Goal: Check status: Check status

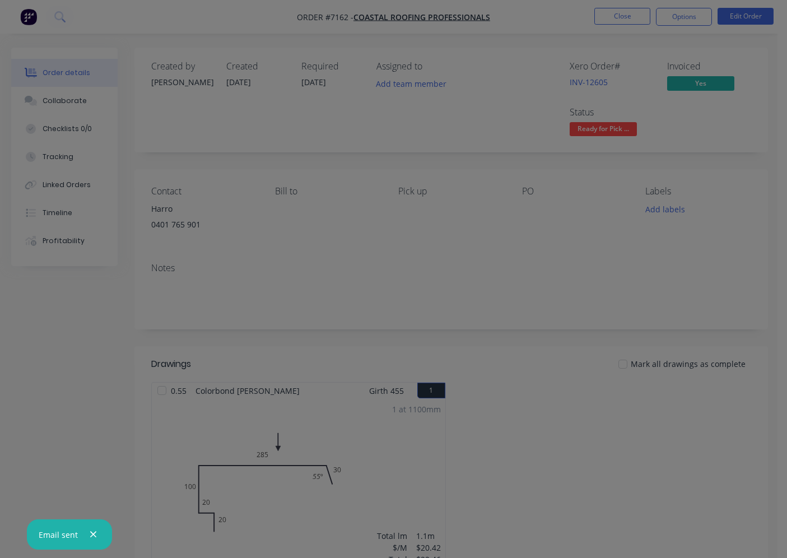
click at [611, 15] on div at bounding box center [393, 279] width 787 height 558
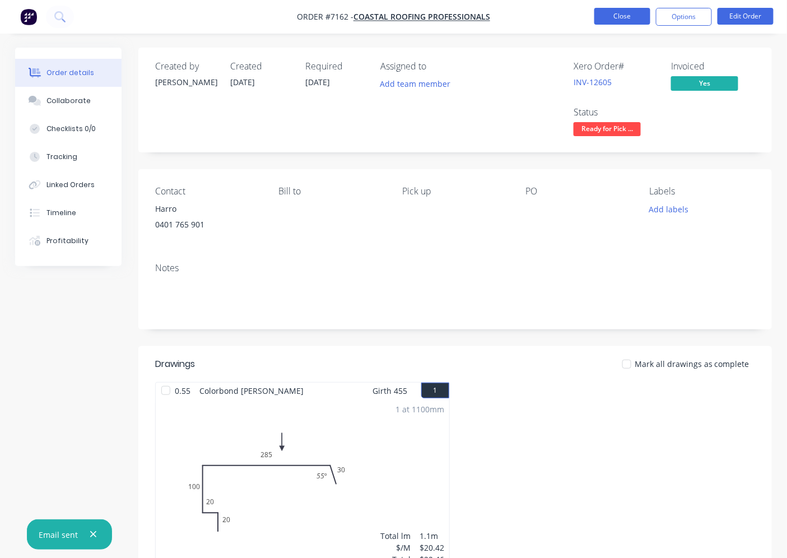
click at [608, 9] on button "Close" at bounding box center [622, 16] width 56 height 17
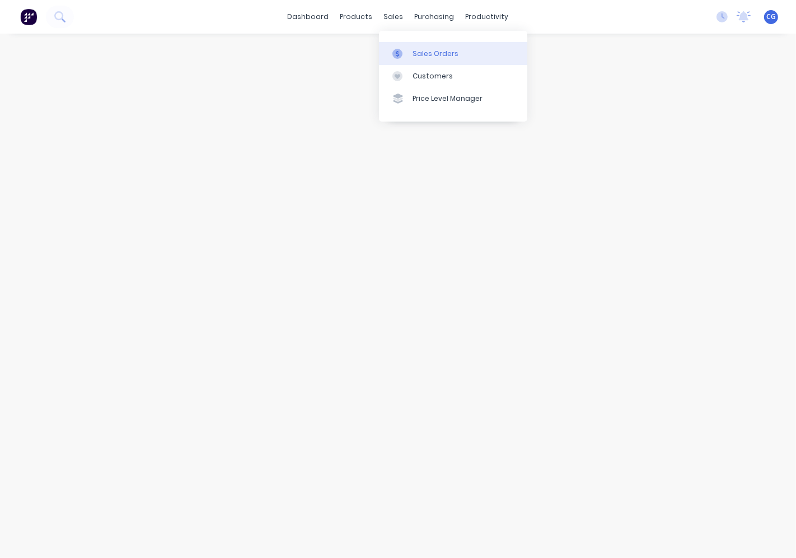
click at [413, 54] on div "Sales Orders" at bounding box center [436, 54] width 46 height 10
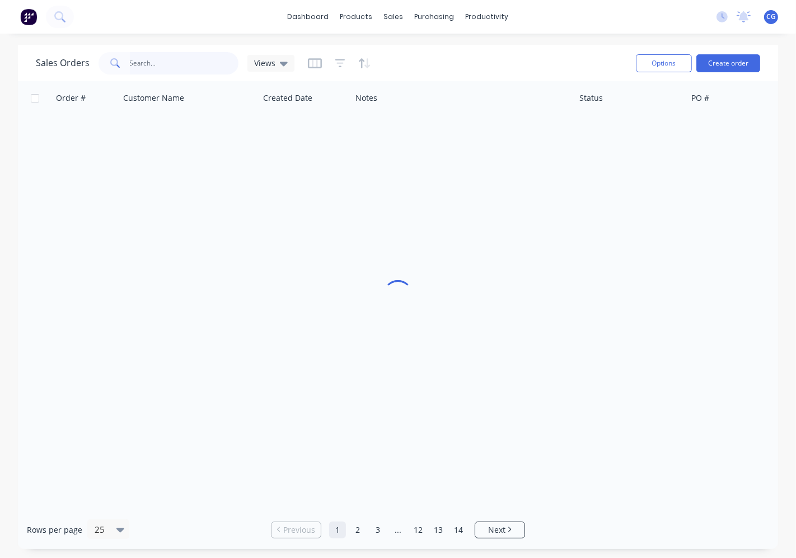
click at [208, 58] on input "text" at bounding box center [184, 63] width 109 height 22
type input "ws"
drag, startPoint x: 150, startPoint y: 70, endPoint x: 85, endPoint y: 57, distance: 66.8
click at [85, 57] on div "Sales Orders ws Notes 1" at bounding box center [169, 63] width 266 height 22
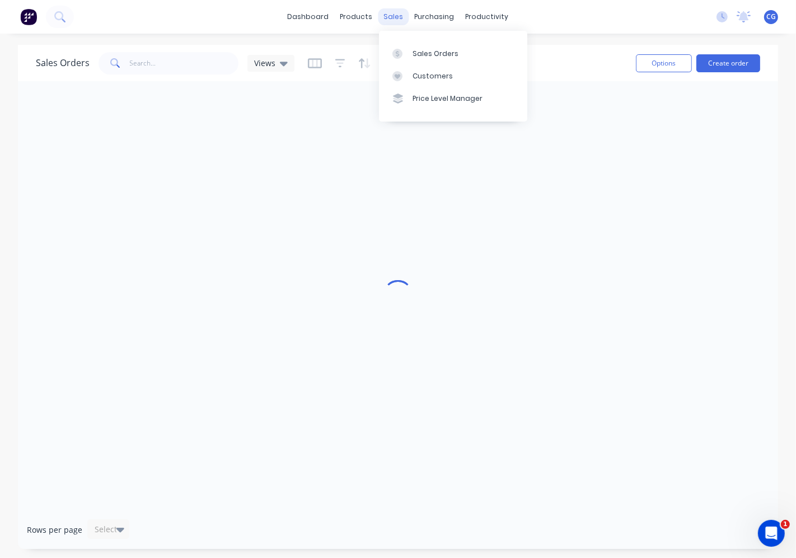
click at [389, 15] on div "sales" at bounding box center [394, 16] width 31 height 17
click at [439, 58] on div "Sales Orders" at bounding box center [436, 54] width 46 height 10
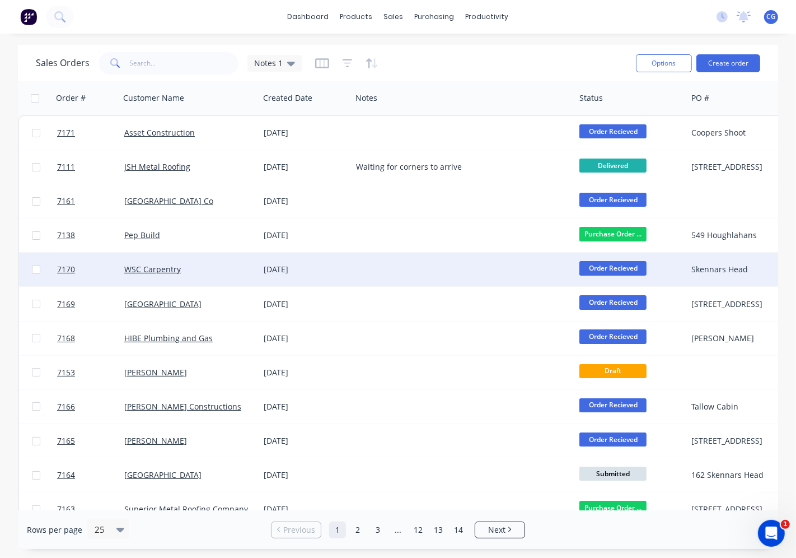
click at [152, 263] on div "WSC Carpentry" at bounding box center [189, 270] width 139 height 34
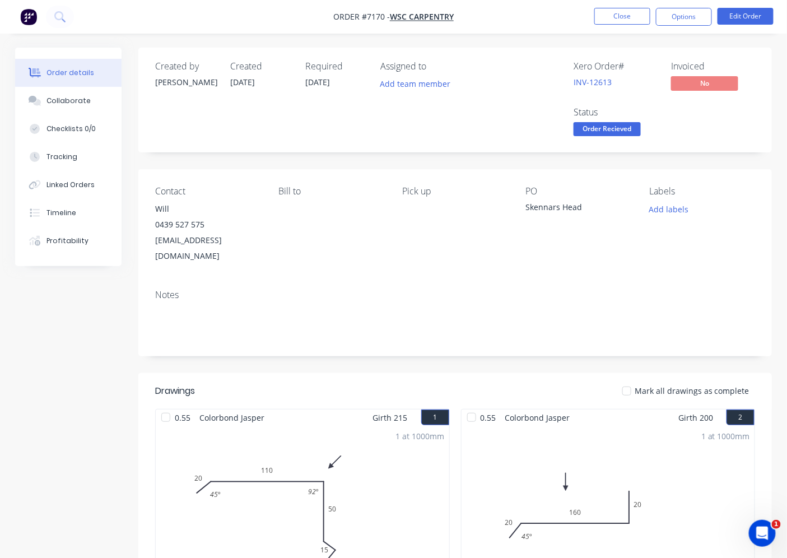
click at [631, 130] on span "Order Recieved" at bounding box center [607, 129] width 67 height 14
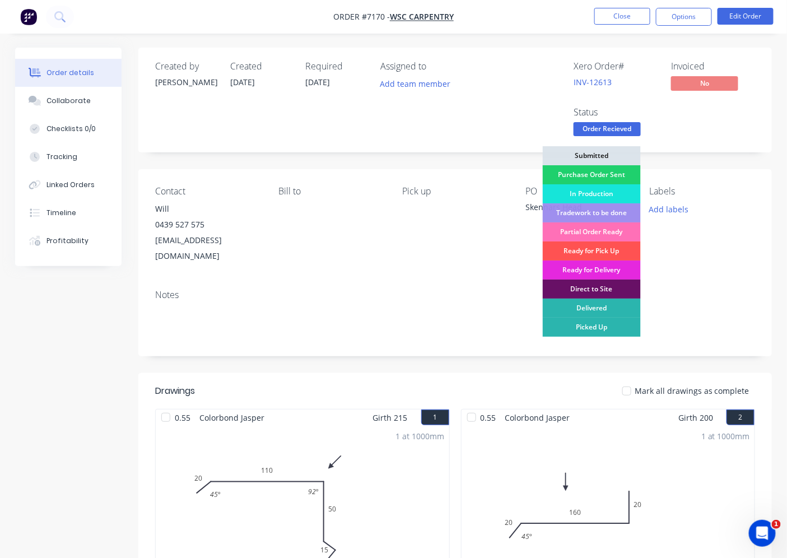
click at [613, 249] on div "Ready for Pick Up" at bounding box center [592, 250] width 98 height 19
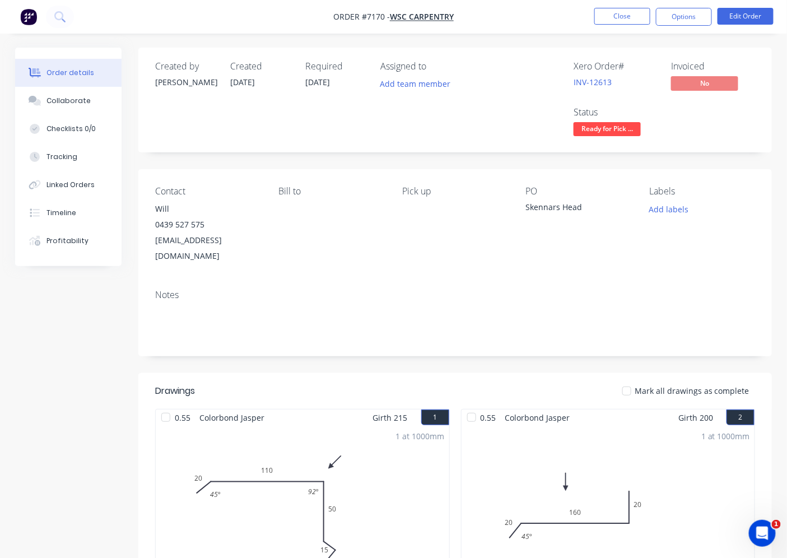
click at [631, 380] on div at bounding box center [627, 391] width 22 height 22
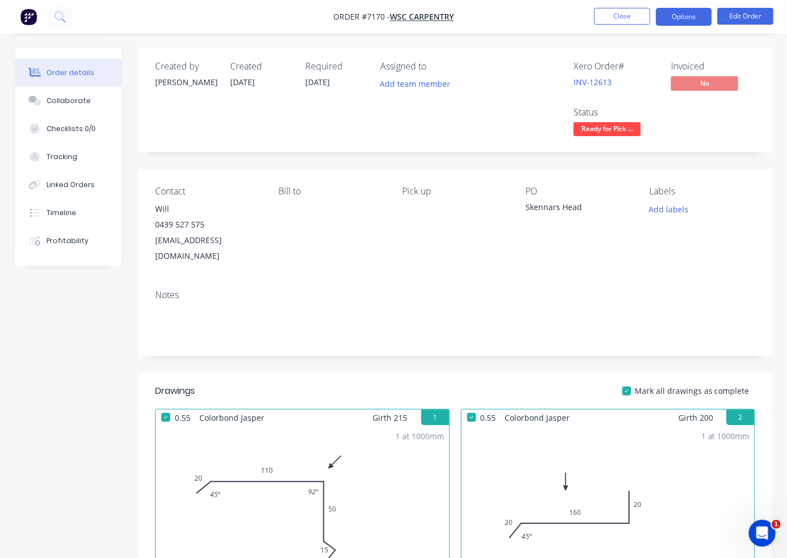
click at [684, 18] on button "Options" at bounding box center [684, 17] width 56 height 18
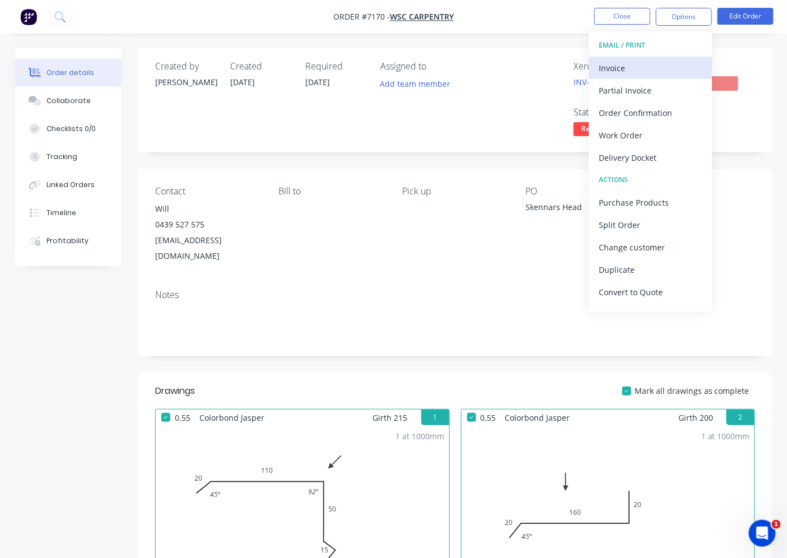
click at [652, 64] on div "Invoice" at bounding box center [650, 68] width 103 height 16
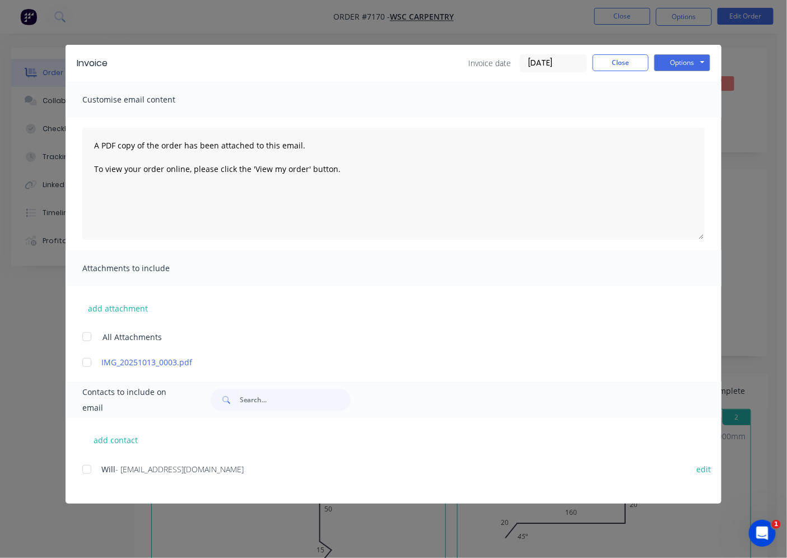
drag, startPoint x: 86, startPoint y: 470, endPoint x: 246, endPoint y: 425, distance: 167.2
click at [86, 471] on div at bounding box center [87, 469] width 22 height 22
click at [675, 57] on button "Options" at bounding box center [682, 62] width 56 height 17
click at [678, 122] on button "Email" at bounding box center [690, 119] width 72 height 18
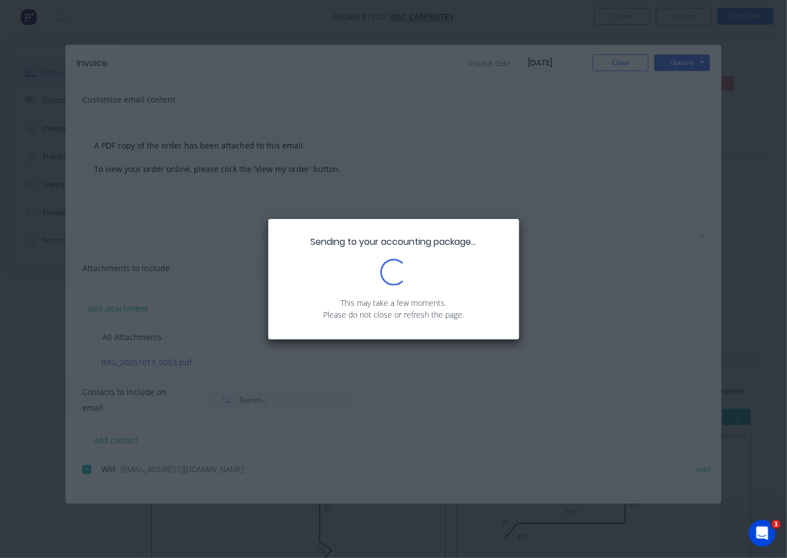
scroll to position [235, 0]
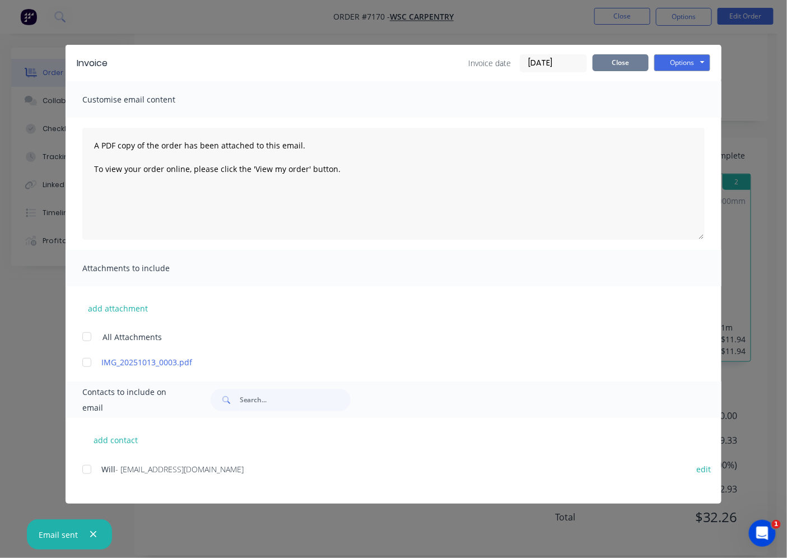
click at [622, 59] on button "Close" at bounding box center [621, 62] width 56 height 17
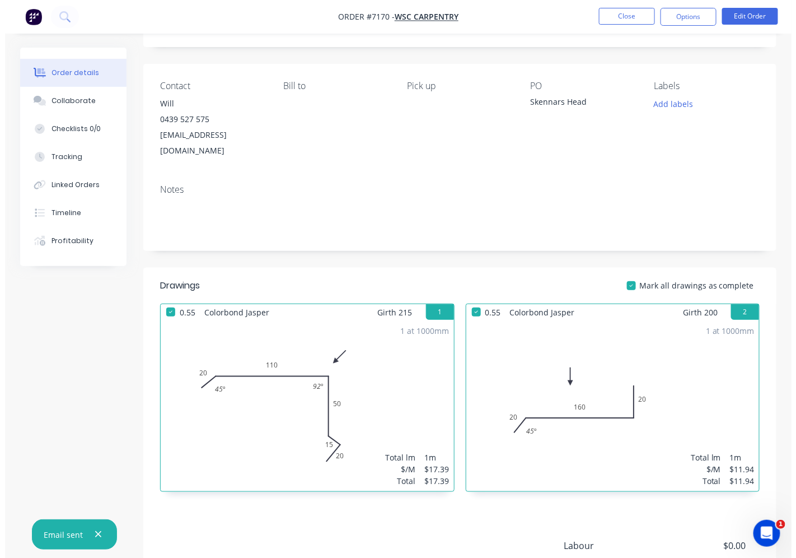
scroll to position [0, 0]
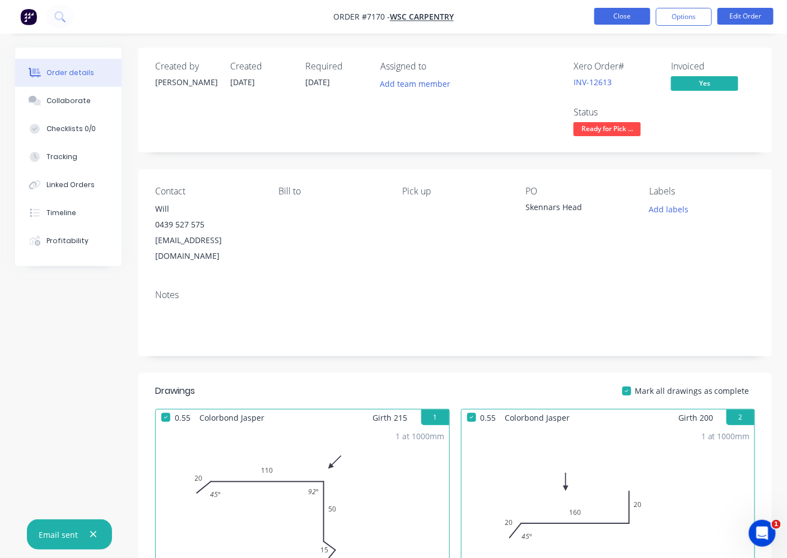
click at [619, 20] on button "Close" at bounding box center [622, 16] width 56 height 17
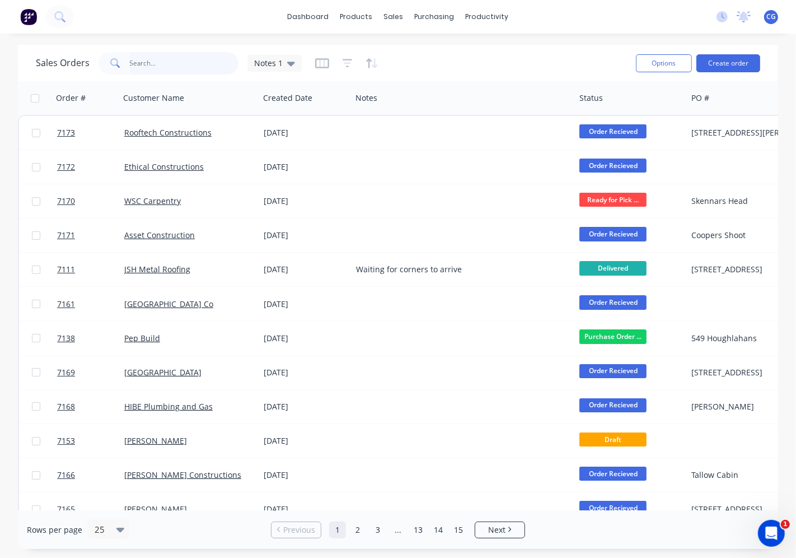
click at [193, 60] on input "text" at bounding box center [184, 63] width 109 height 22
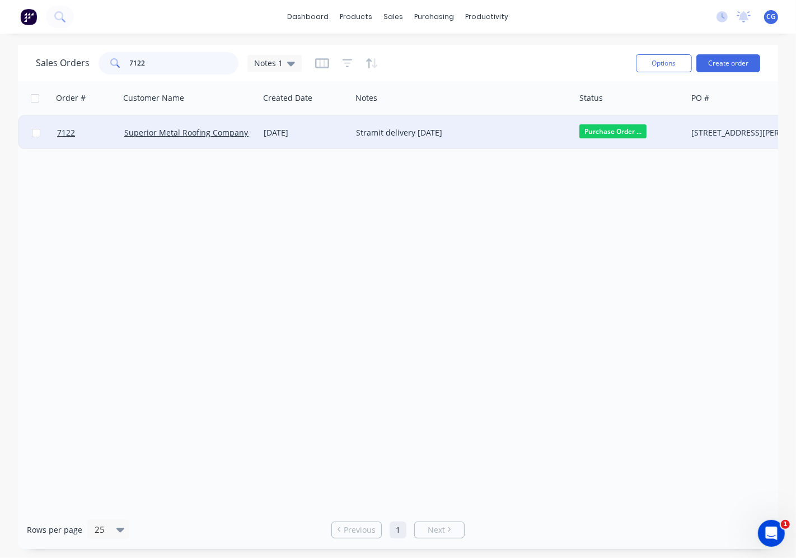
type input "7122"
click at [329, 136] on div "[DATE]" at bounding box center [305, 132] width 83 height 11
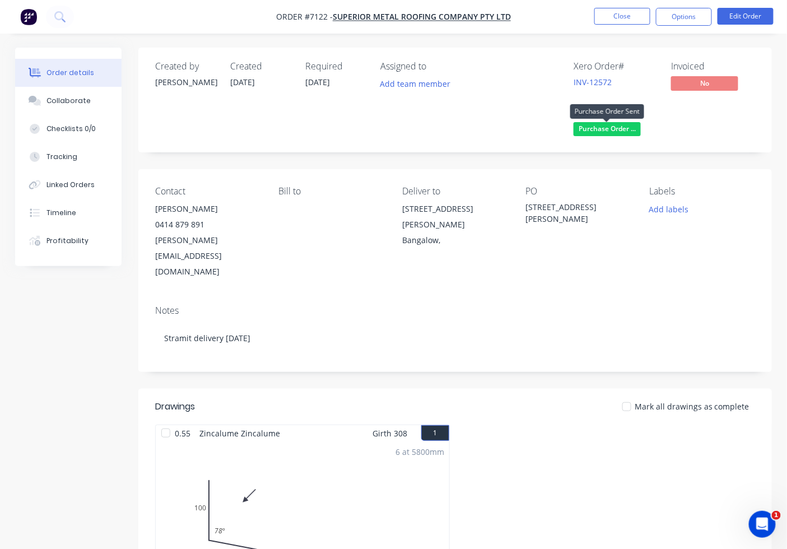
click at [614, 132] on span "Purchase Order ..." at bounding box center [607, 129] width 67 height 14
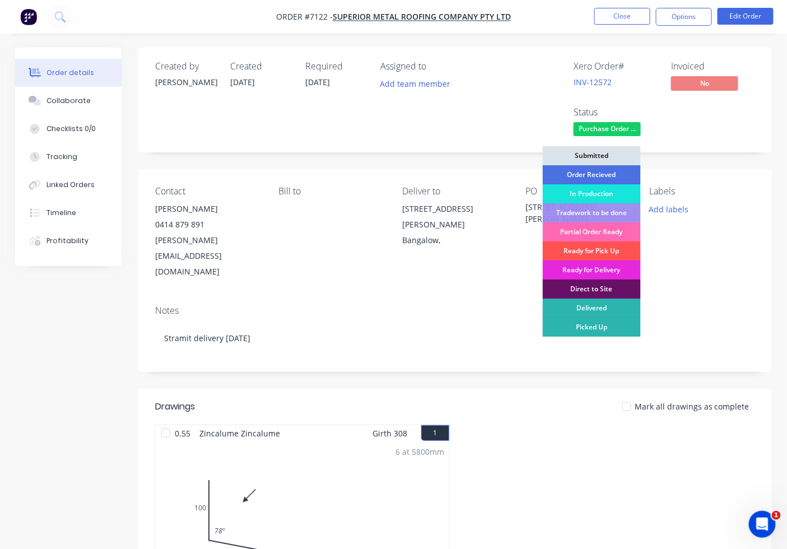
click at [607, 233] on div "Partial Order Ready" at bounding box center [592, 231] width 98 height 19
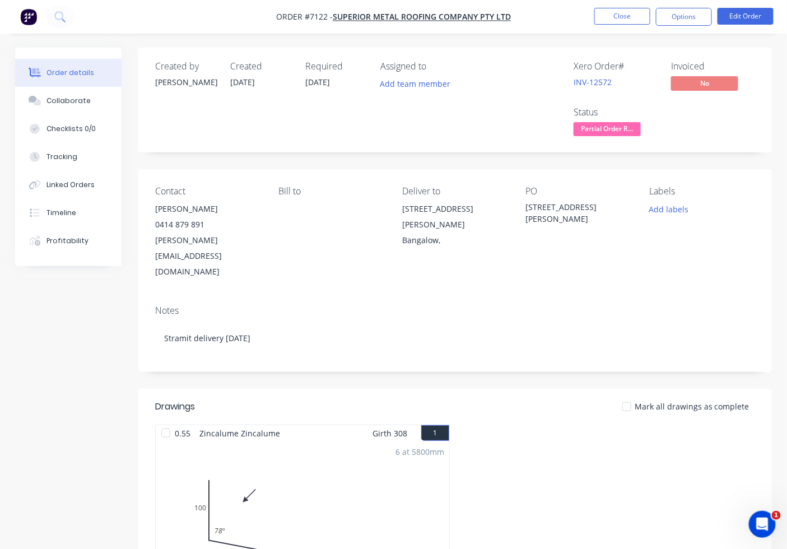
click at [632, 395] on div at bounding box center [627, 406] width 22 height 22
click at [619, 22] on button "Close" at bounding box center [622, 16] width 56 height 17
